Goal: Navigation & Orientation: Find specific page/section

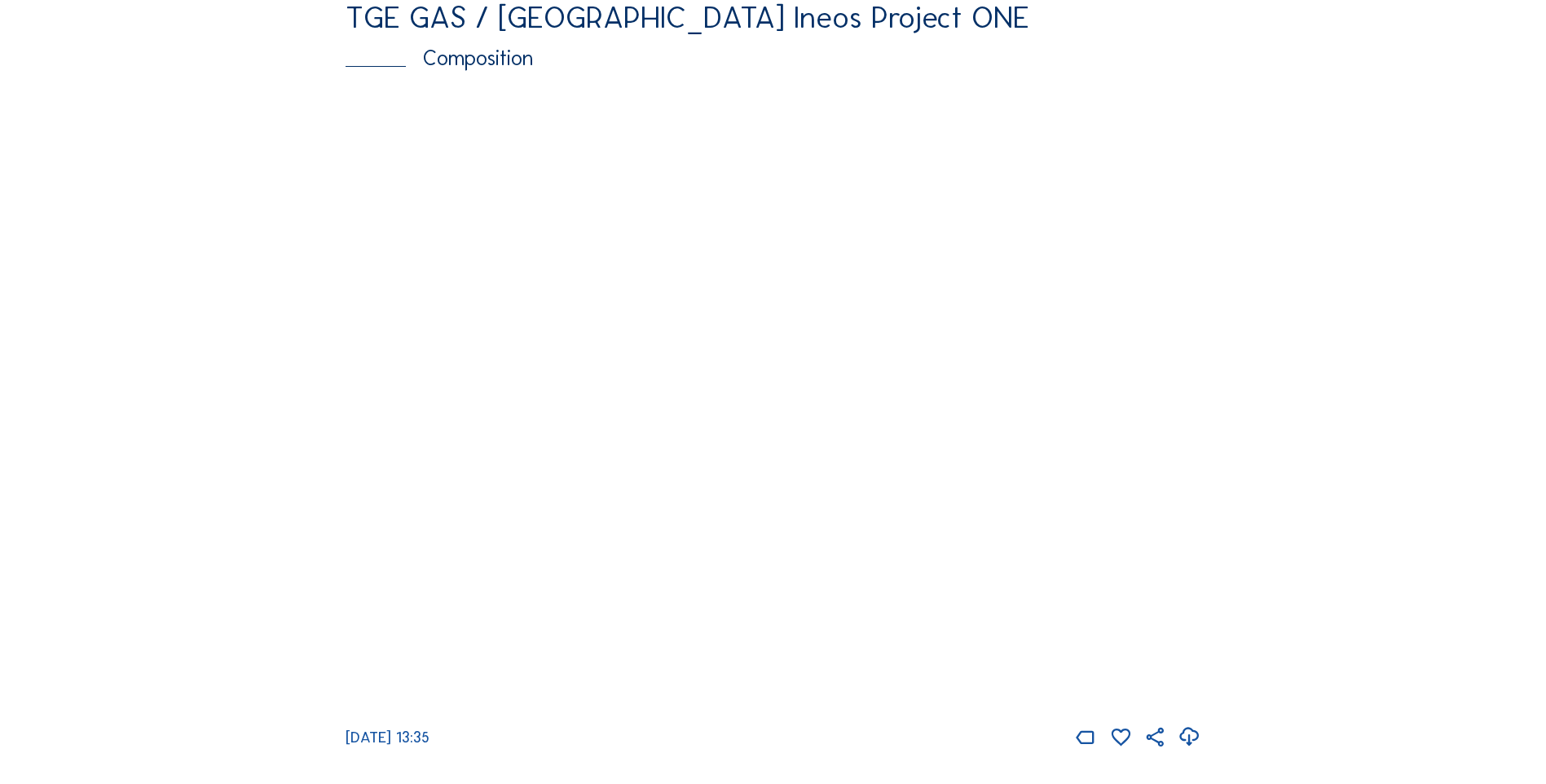
scroll to position [2965, 0]
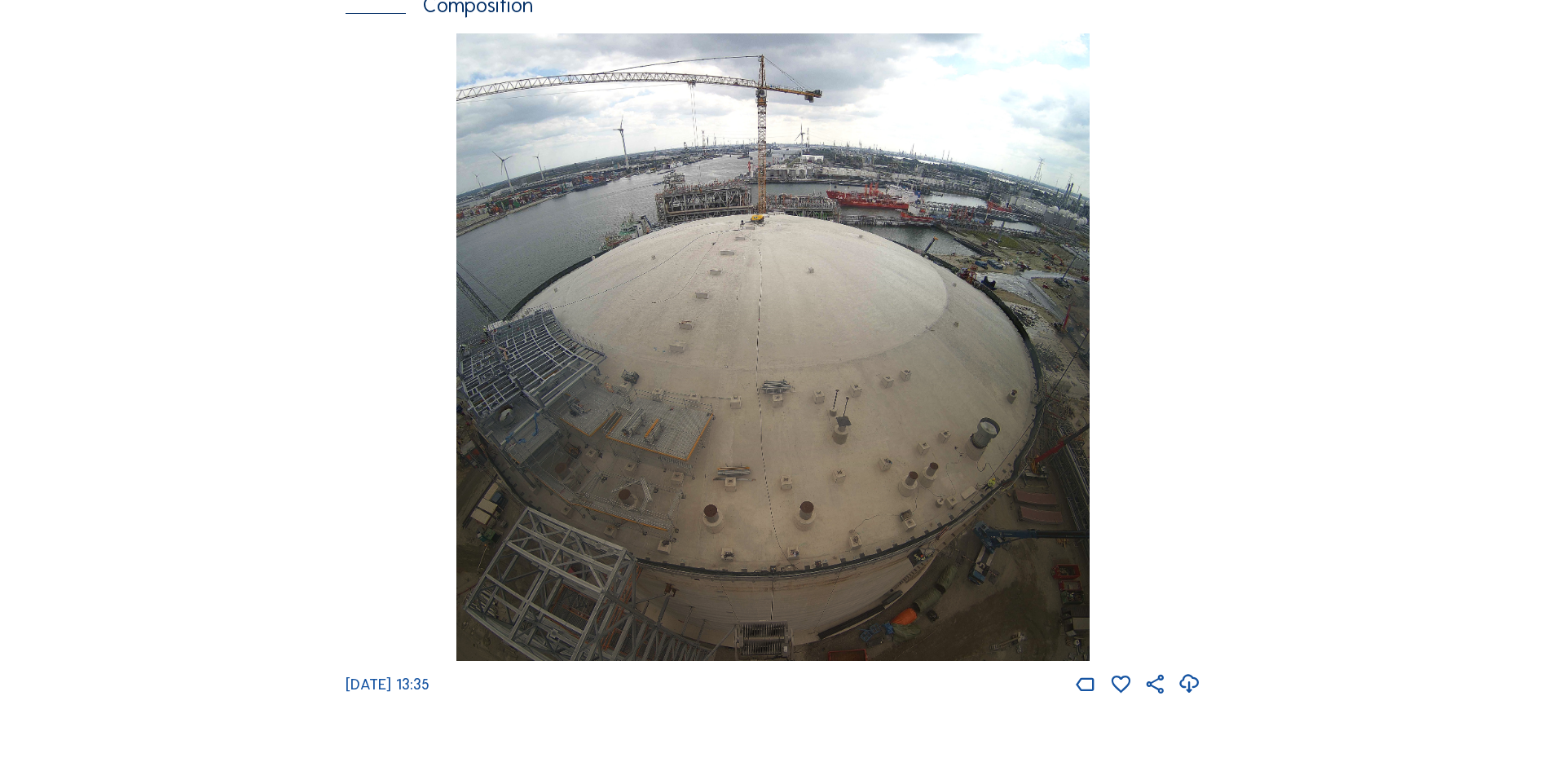
click at [1192, 697] on icon at bounding box center [1189, 683] width 23 height 27
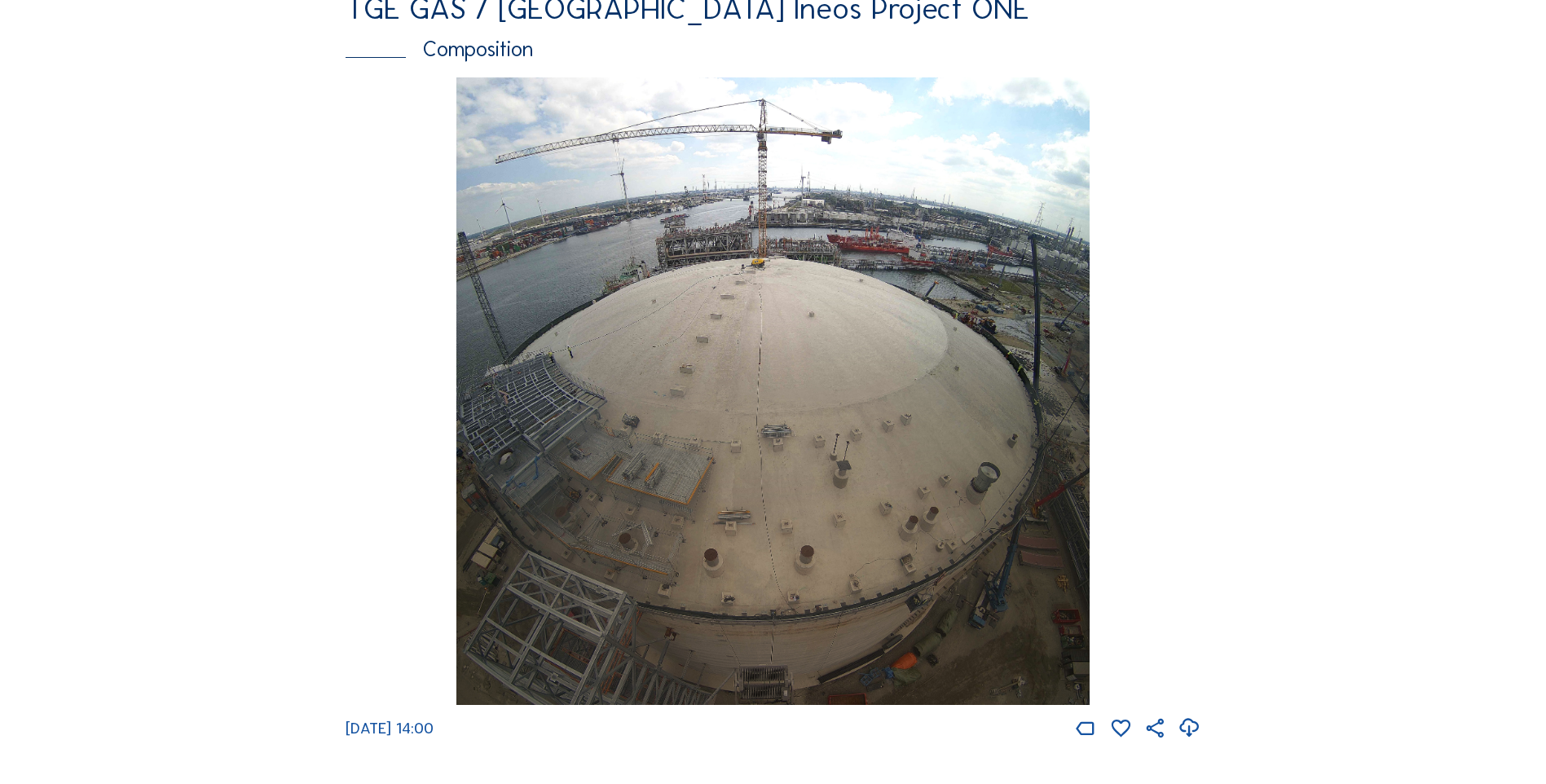
scroll to position [2911, 0]
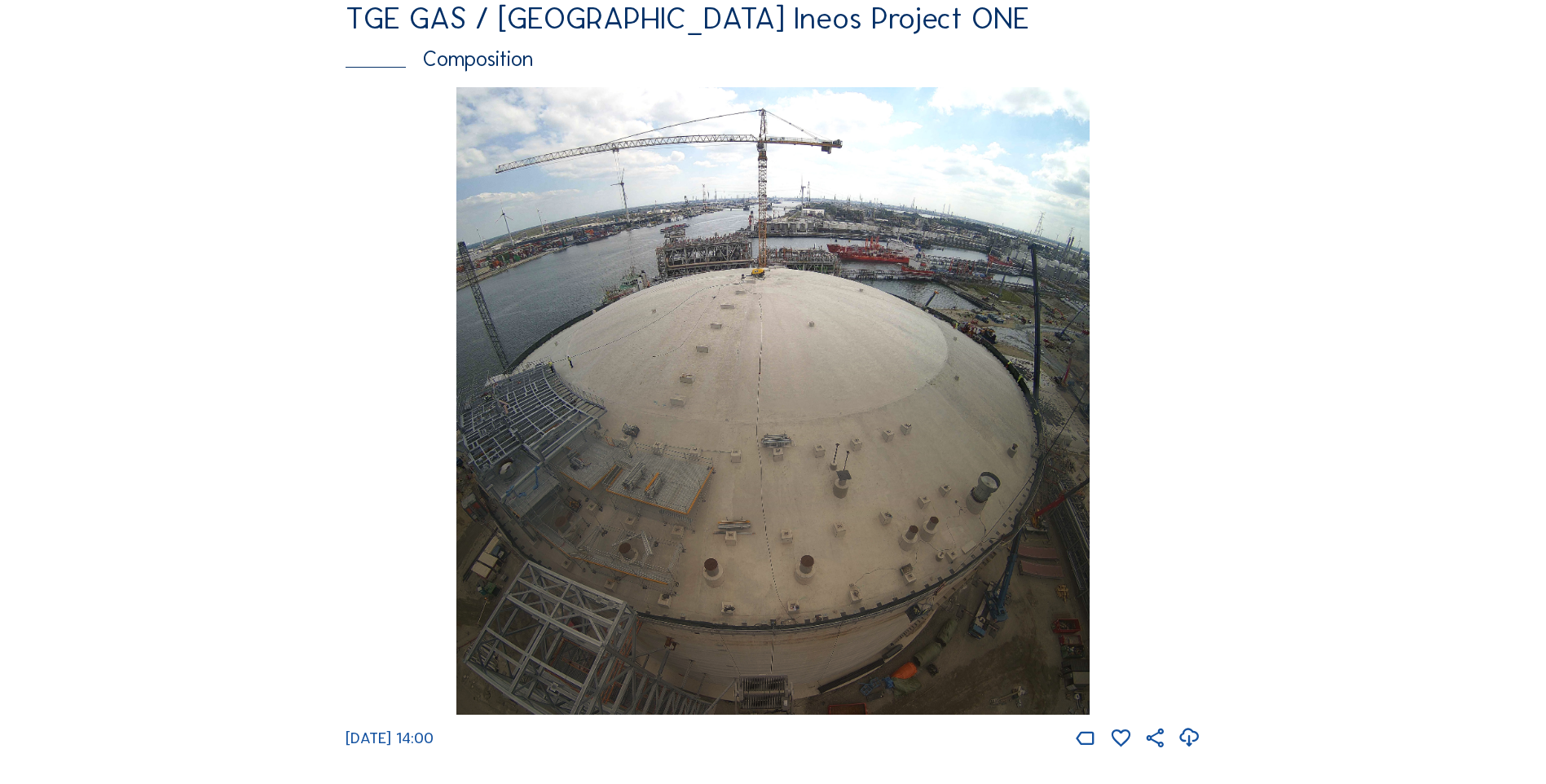
click at [1194, 751] on icon at bounding box center [1189, 737] width 23 height 27
